Goal: Transaction & Acquisition: Purchase product/service

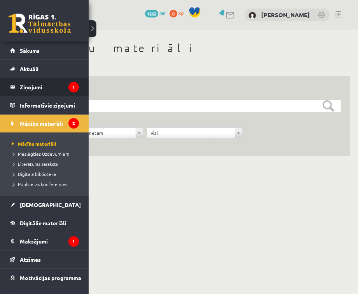
click at [43, 86] on legend "Ziņojumi 1" at bounding box center [49, 87] width 59 height 18
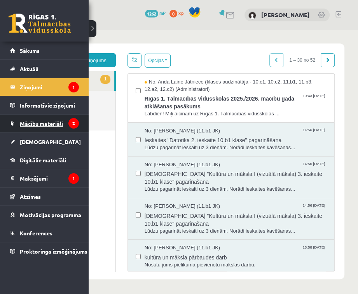
click at [40, 125] on span "Mācību materiāli" at bounding box center [41, 123] width 43 height 7
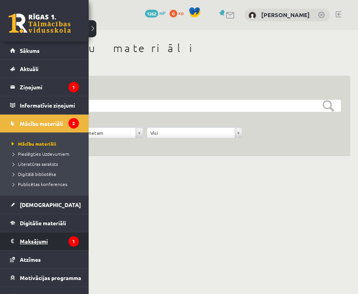
click at [42, 239] on legend "Maksājumi 1" at bounding box center [49, 241] width 59 height 18
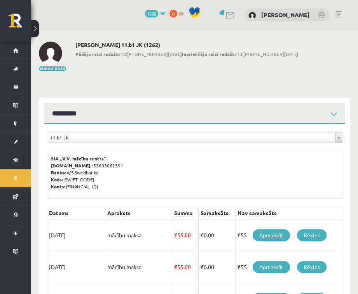
click at [273, 233] on link "Apmaksāt" at bounding box center [270, 235] width 37 height 12
click at [276, 234] on link "Apmaksāt" at bounding box center [270, 235] width 37 height 12
click at [275, 239] on link "Apmaksāt" at bounding box center [270, 235] width 37 height 12
